Goal: Information Seeking & Learning: Learn about a topic

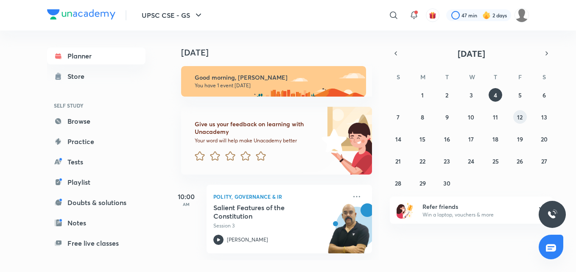
drag, startPoint x: 523, startPoint y: 112, endPoint x: 521, endPoint y: 117, distance: 4.8
click at [521, 117] on div "31 1 2 3 4 5 6 7 8 9 10 11 12 13 14 15 16 17 18 19 20 21 22 23 24 25 26 27 28 2…" at bounding box center [471, 139] width 163 height 102
click at [521, 117] on abbr "12" at bounding box center [520, 117] width 6 height 8
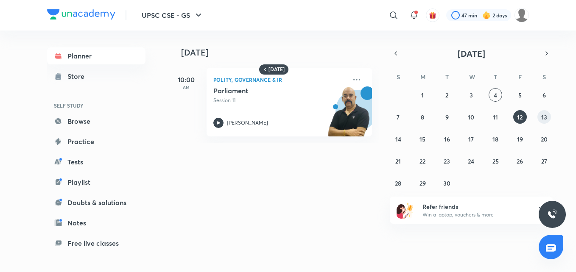
click at [544, 118] on abbr "13" at bounding box center [544, 117] width 6 height 8
click at [399, 138] on abbr "14" at bounding box center [398, 139] width 6 height 8
click at [220, 123] on icon at bounding box center [218, 122] width 3 height 3
